Goal: Task Accomplishment & Management: Use online tool/utility

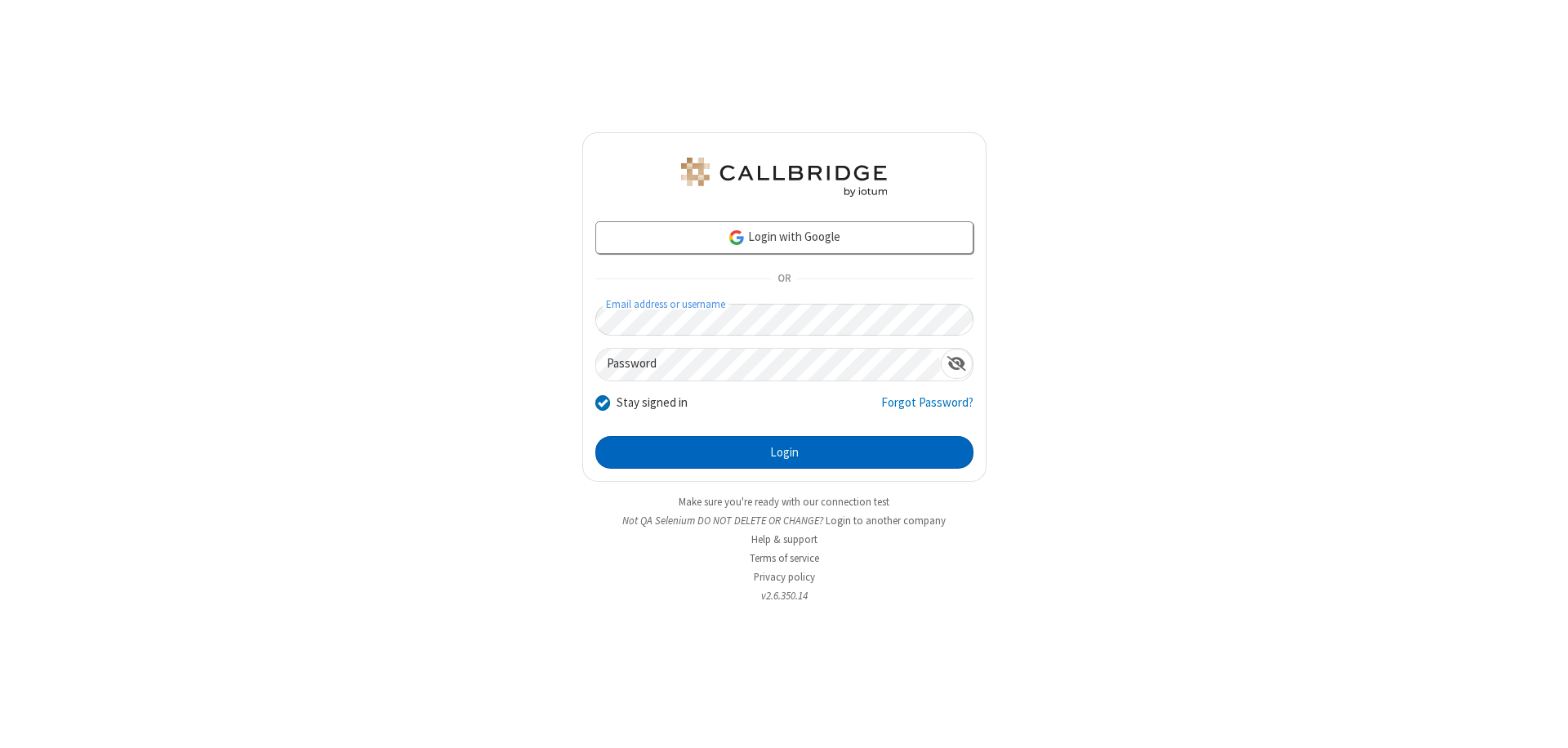
click at [784, 452] on button "Login" at bounding box center [784, 452] width 378 height 32
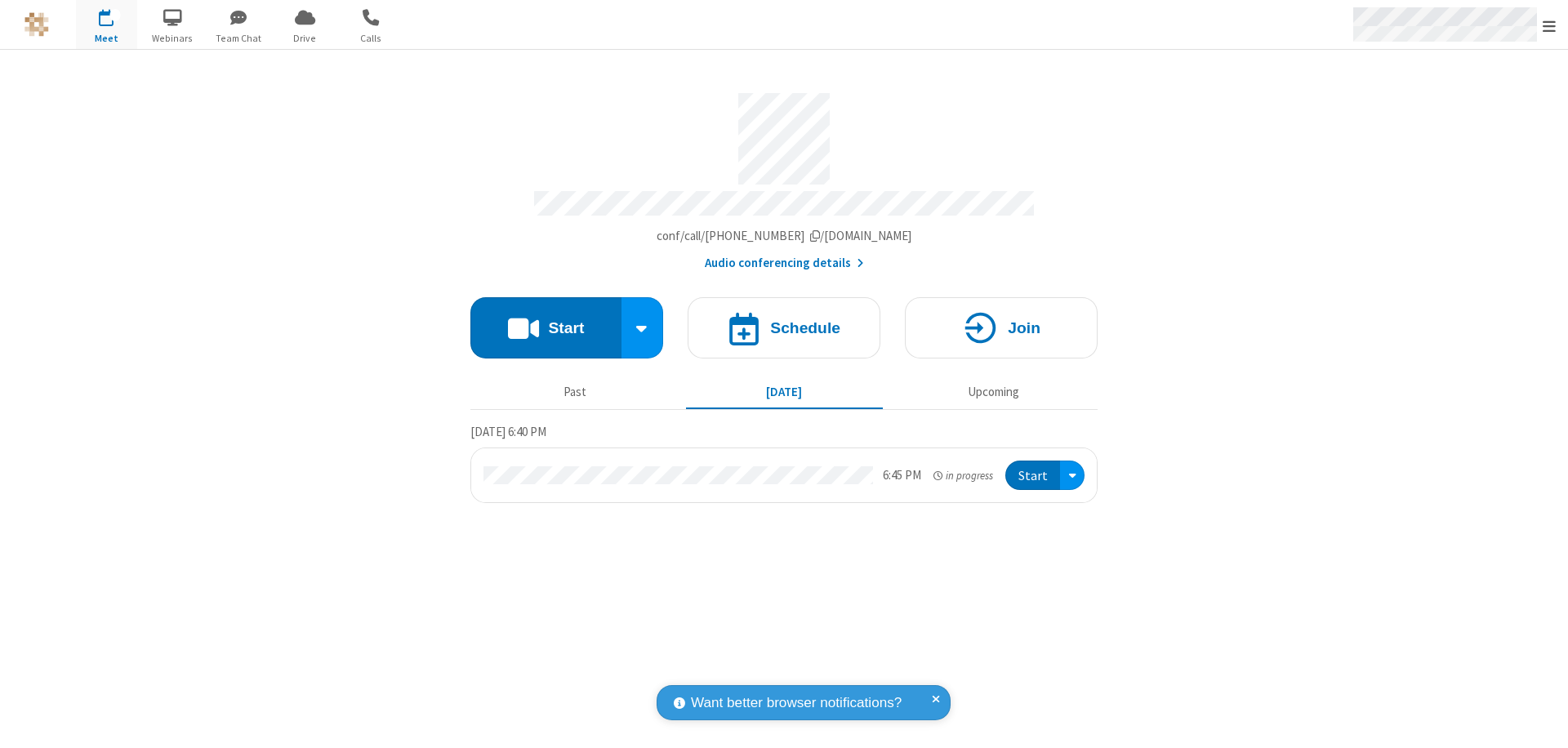
click at [1549, 26] on span "Open menu" at bounding box center [1549, 26] width 13 height 16
click at [305, 37] on span "Drive" at bounding box center [305, 37] width 61 height 14
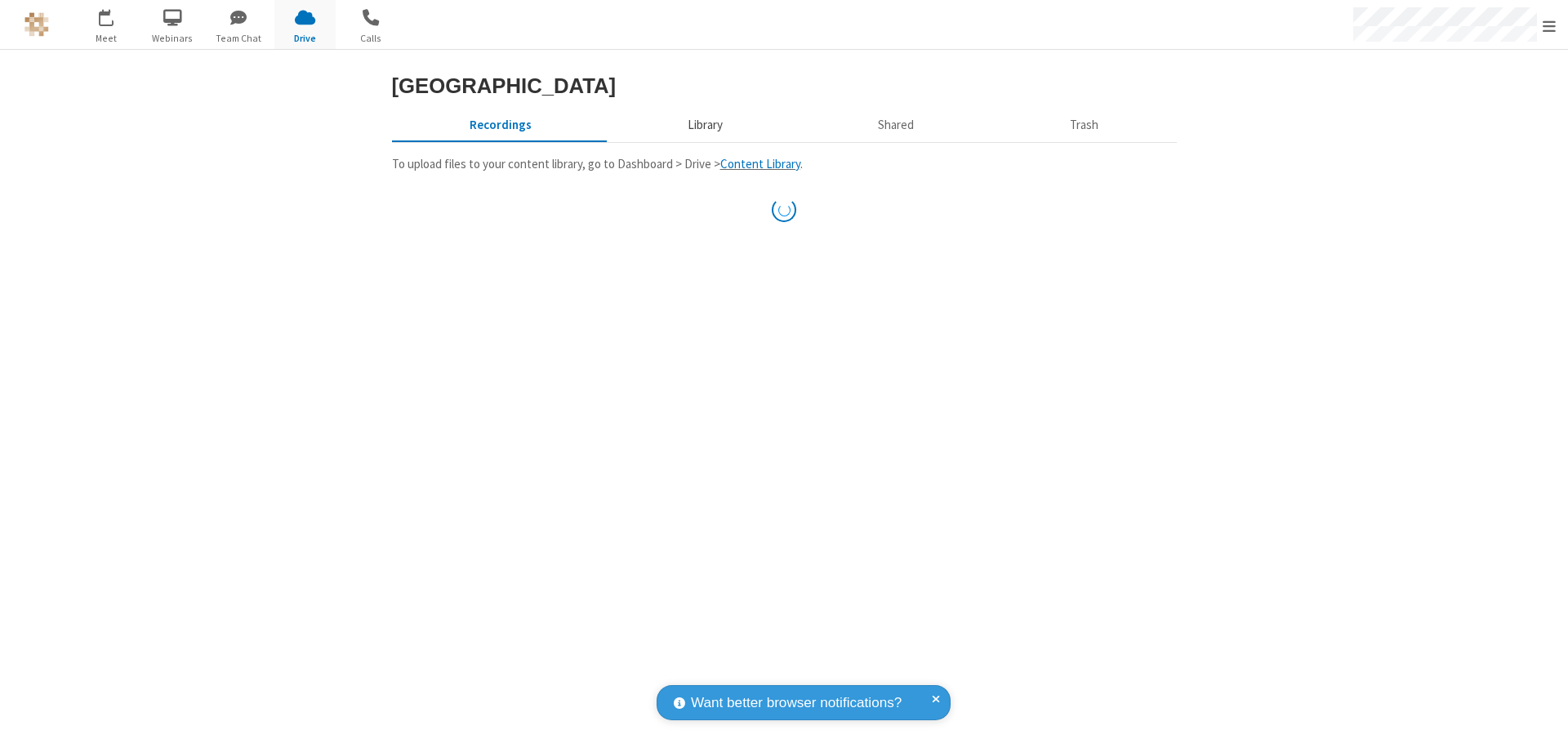
click at [703, 141] on button "Library" at bounding box center [704, 125] width 191 height 31
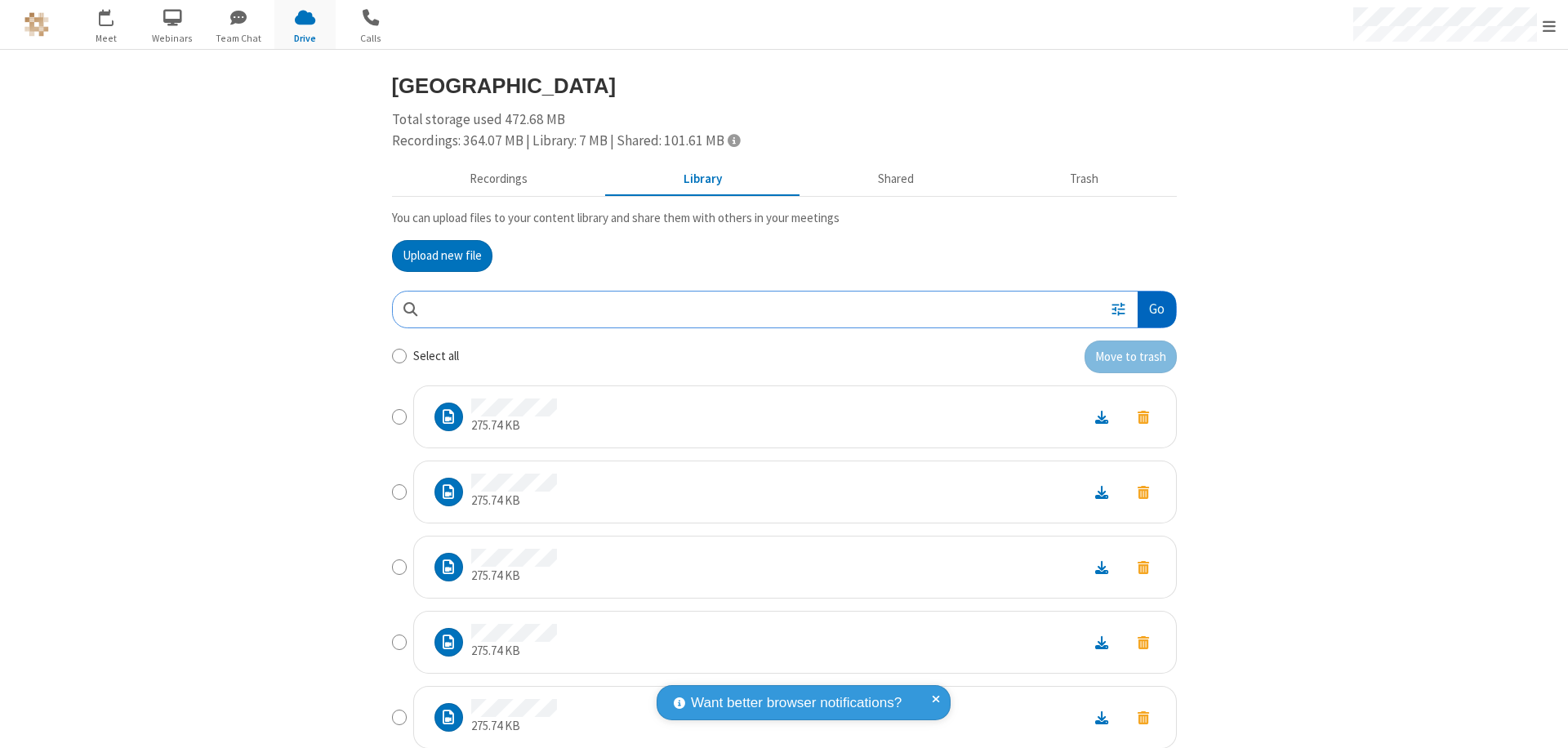
click at [1150, 308] on button "Go" at bounding box center [1157, 309] width 37 height 37
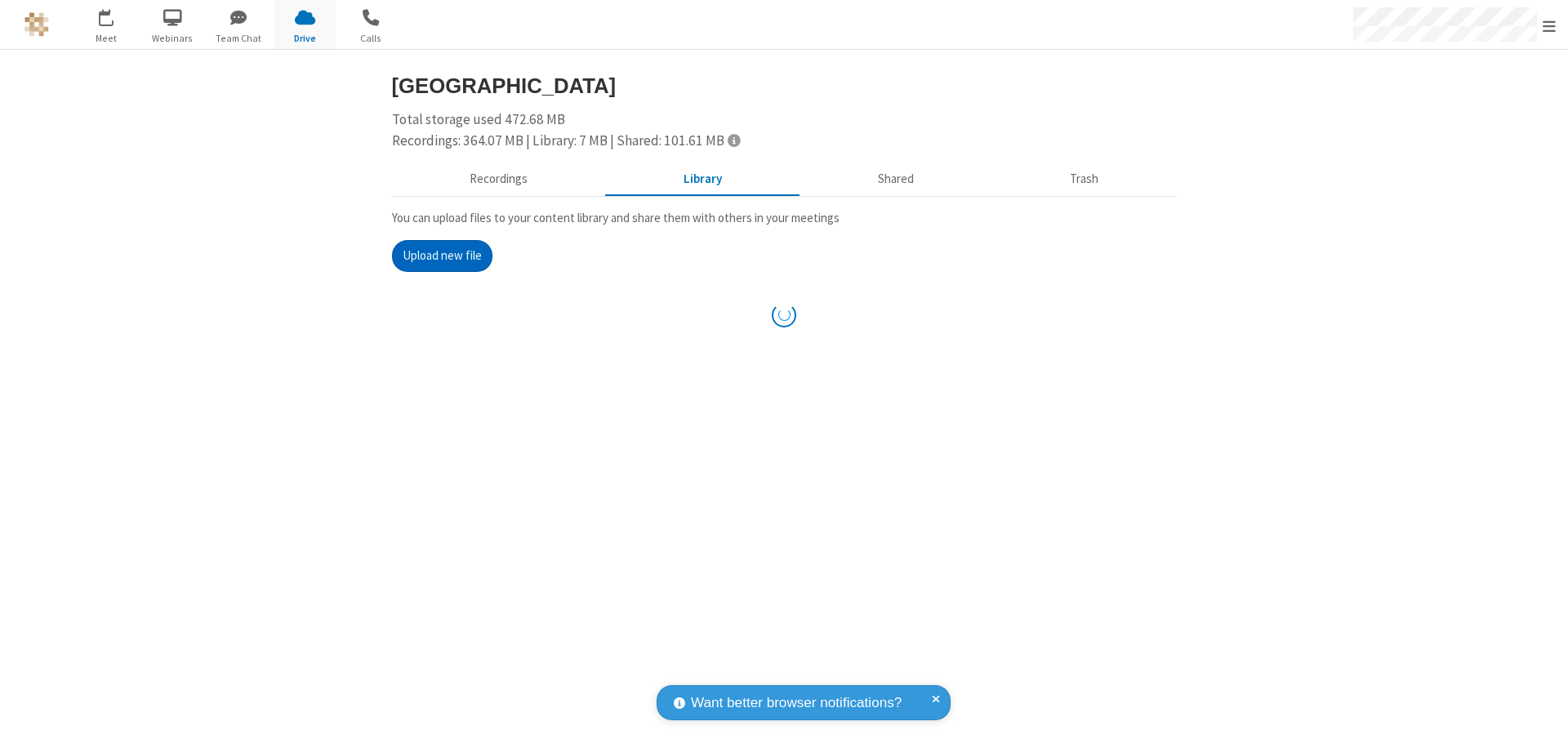
click at [435, 256] on button "Upload new file" at bounding box center [442, 256] width 101 height 32
